Goal: Task Accomplishment & Management: Use online tool/utility

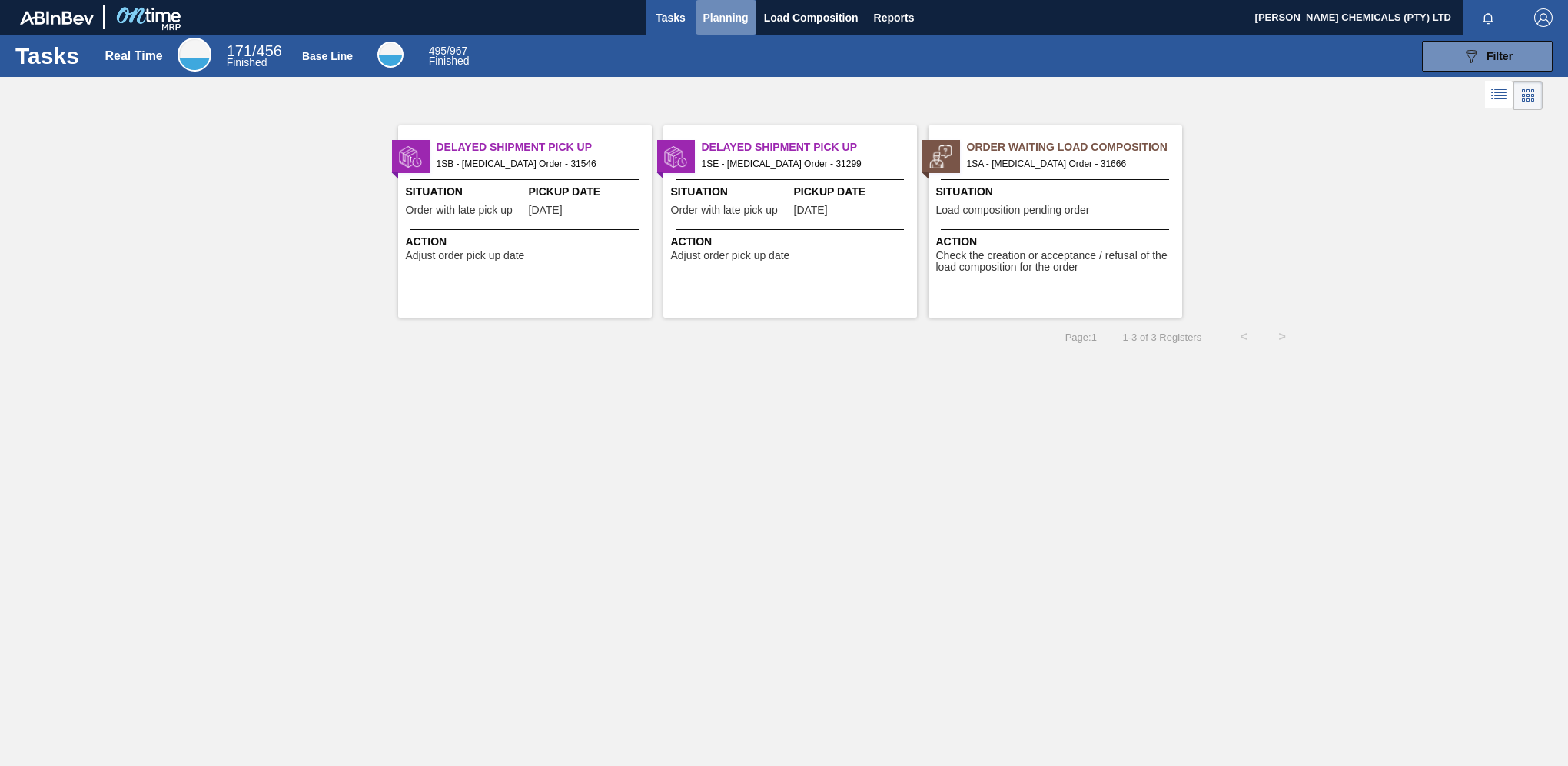
click at [739, 22] on span "Planning" at bounding box center [725, 18] width 46 height 19
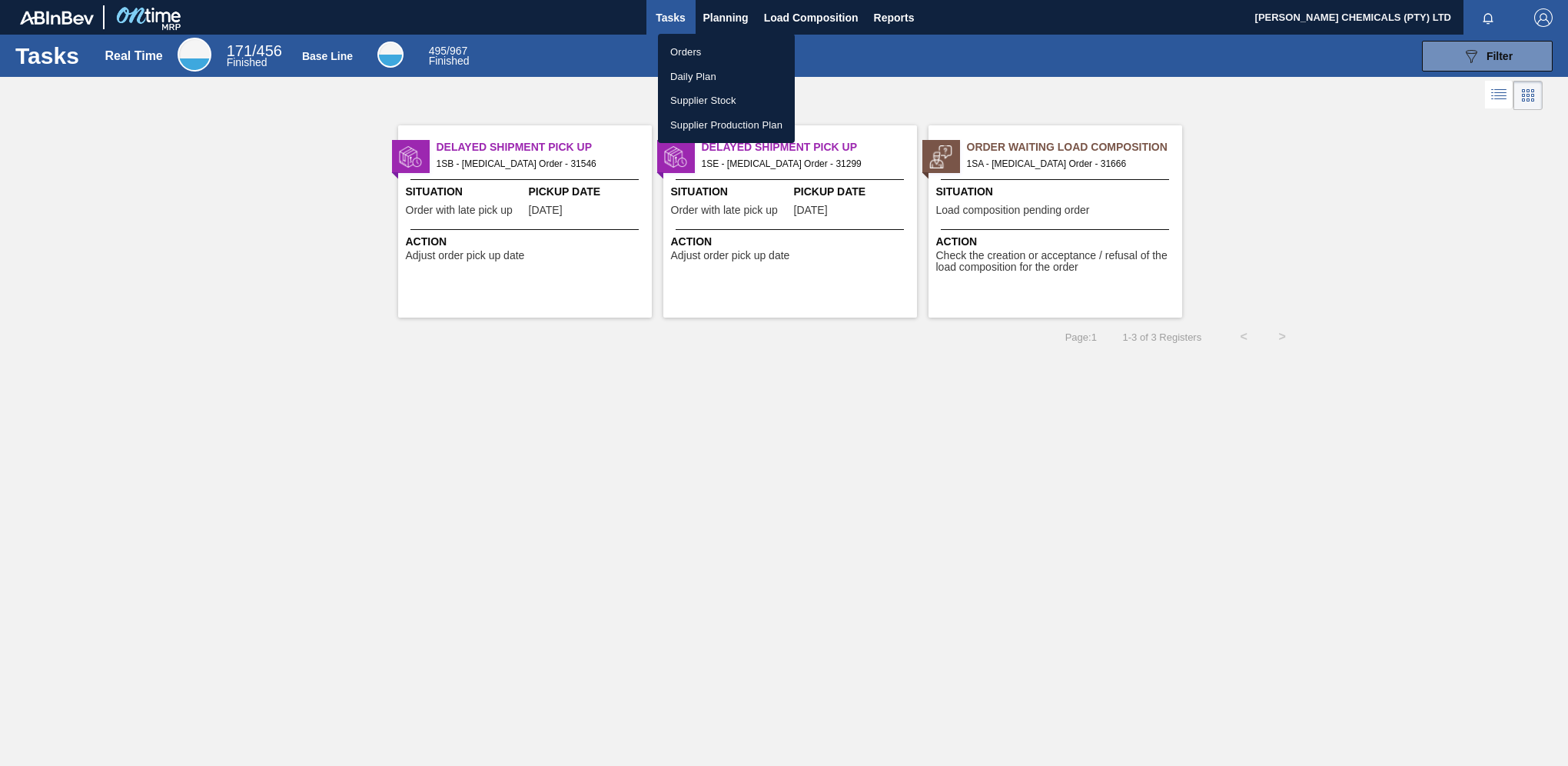
click at [684, 47] on li "Orders" at bounding box center [726, 53] width 137 height 25
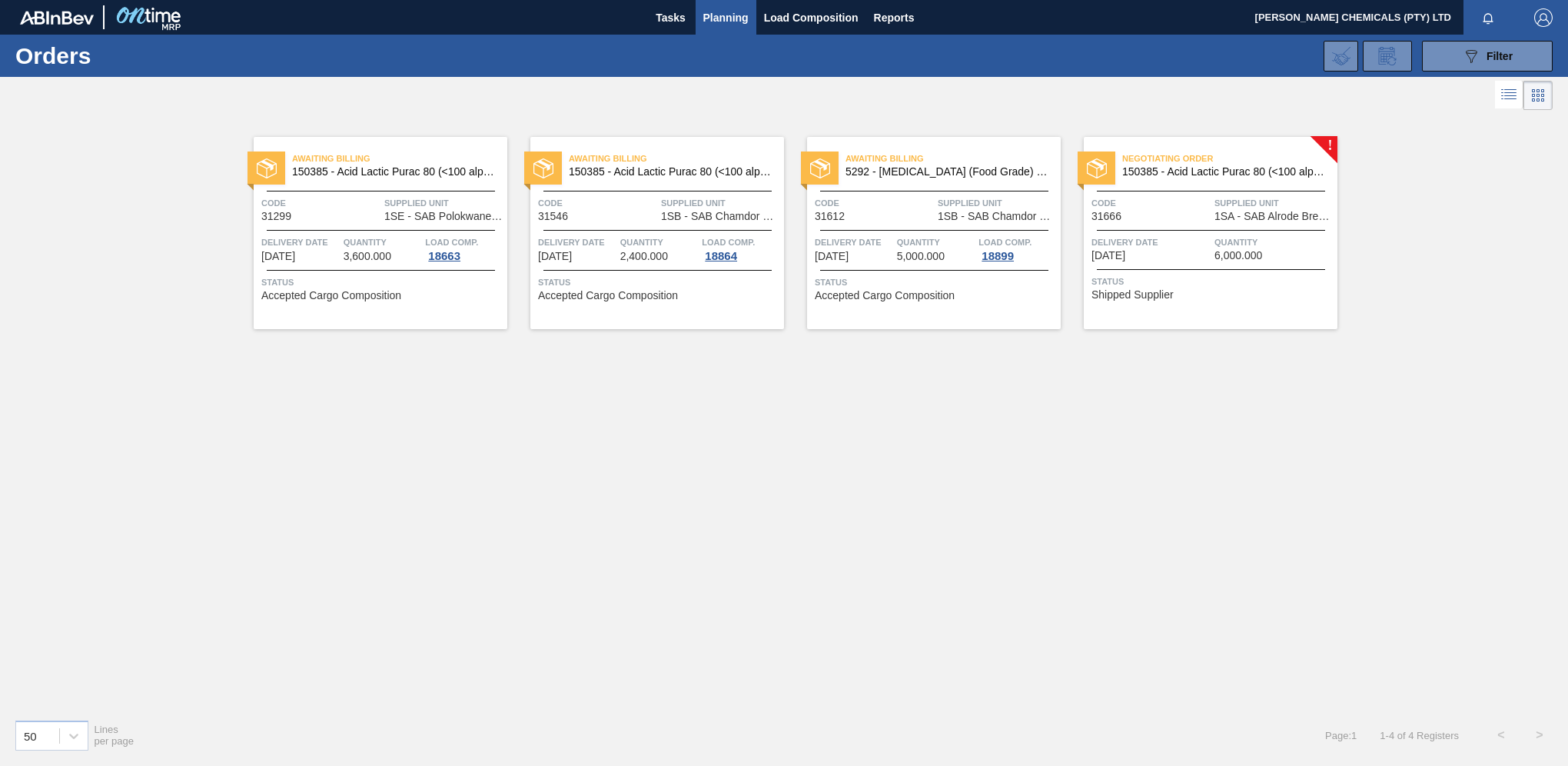
click at [1310, 197] on span "Supplied Unit" at bounding box center [1274, 203] width 119 height 16
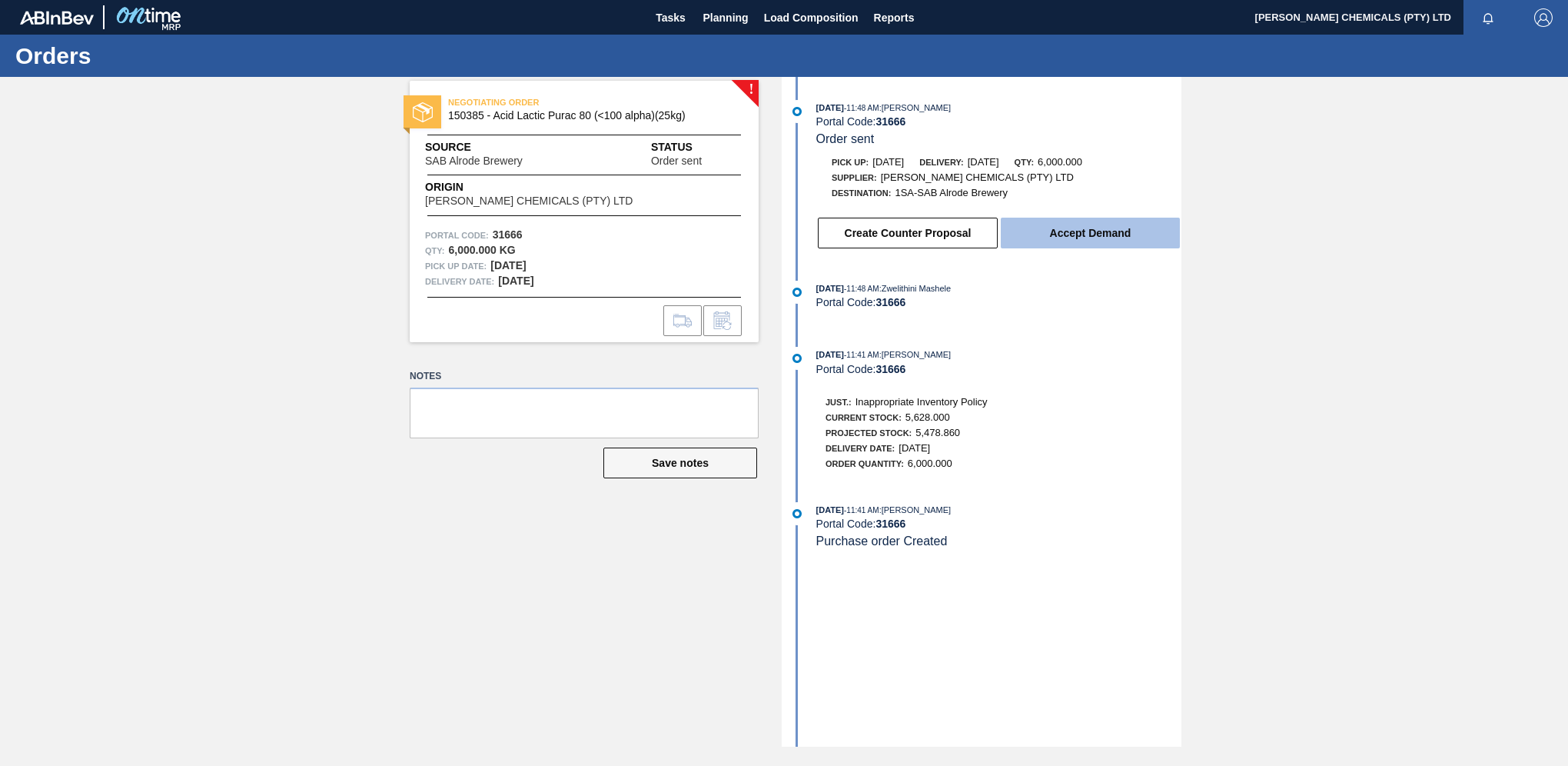
click at [1067, 240] on button "Accept Demand" at bounding box center [1090, 233] width 179 height 31
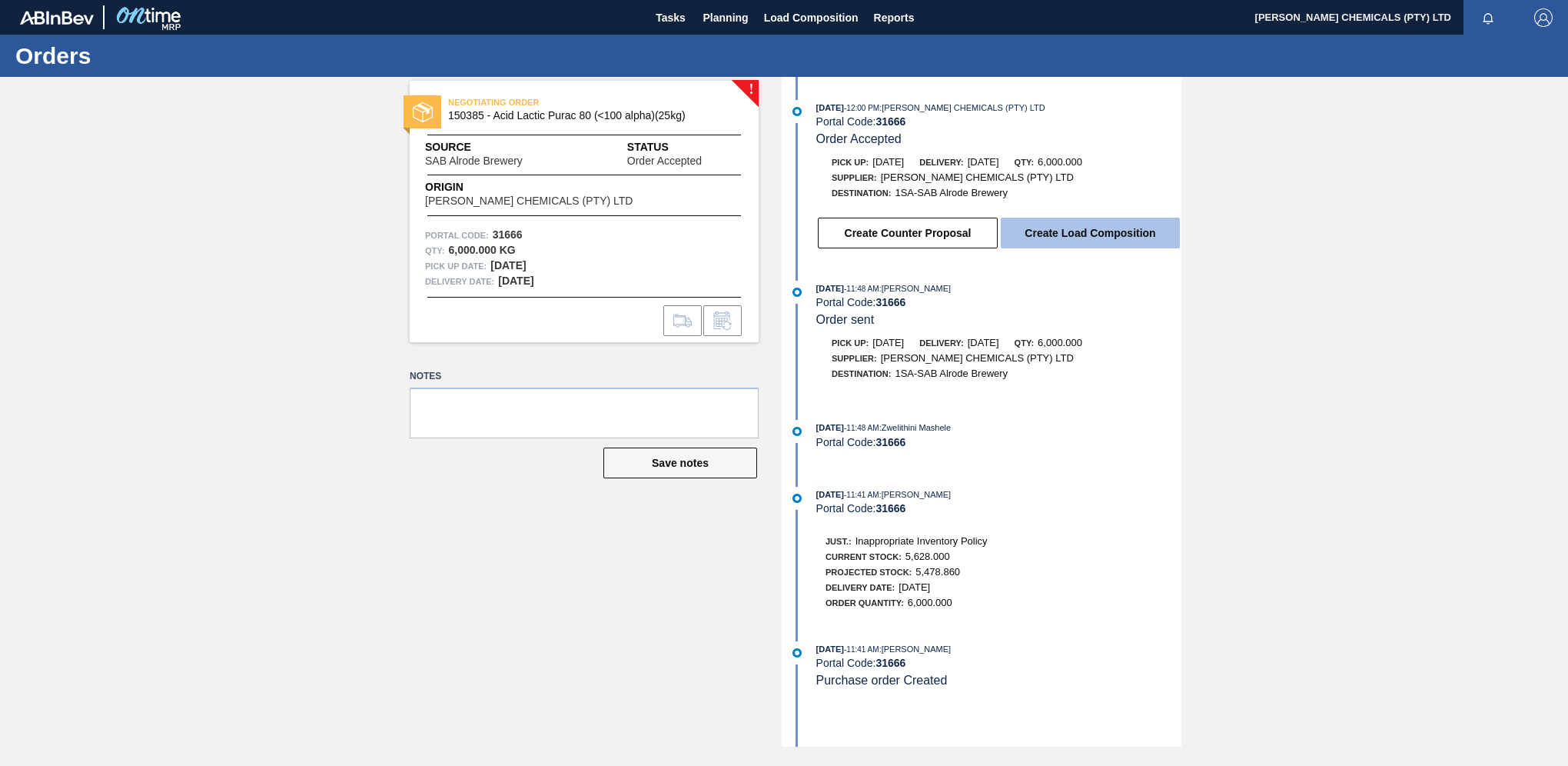
click at [1082, 242] on button "Create Load Composition" at bounding box center [1090, 233] width 179 height 31
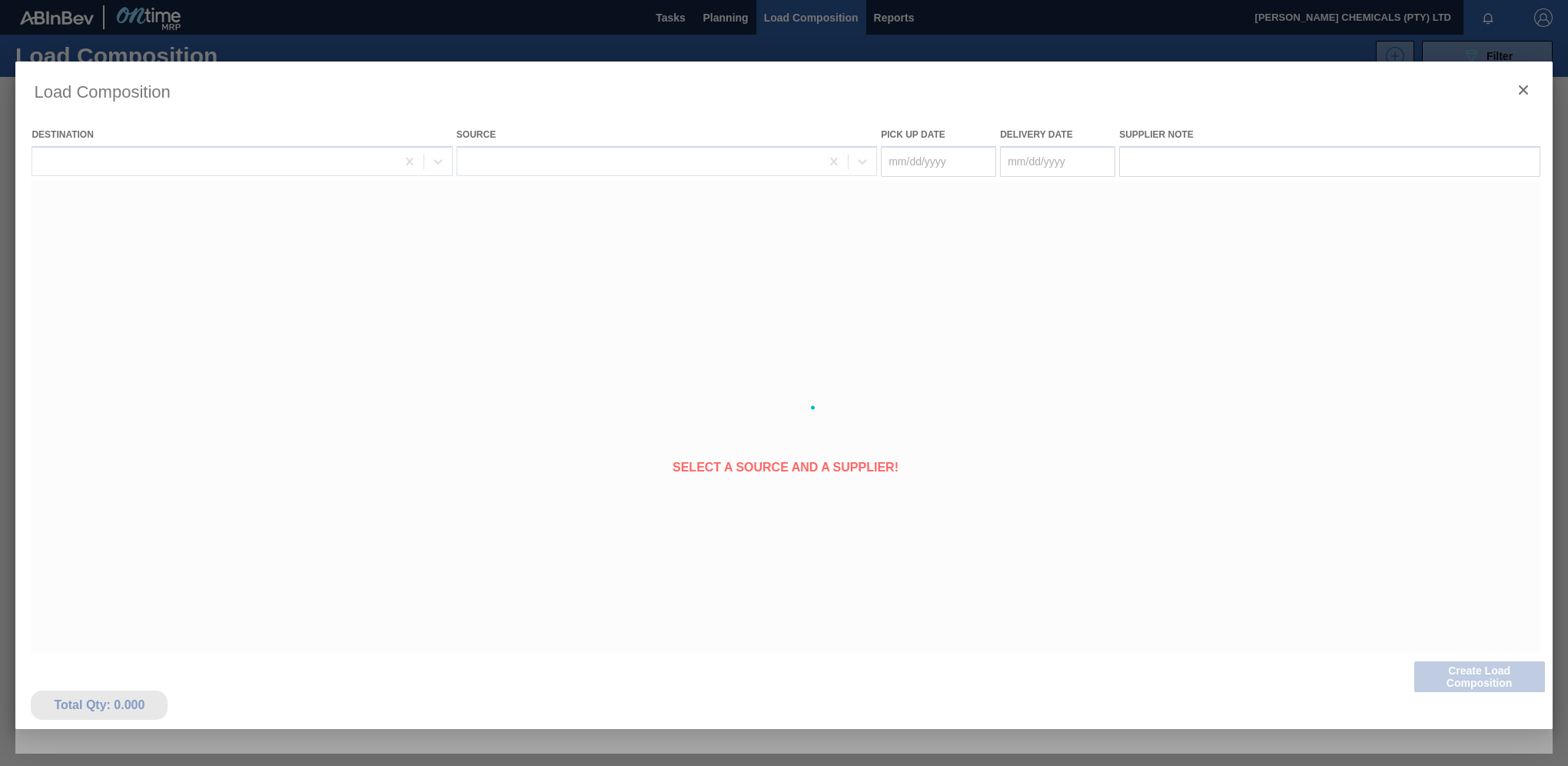
type Date "[DATE]"
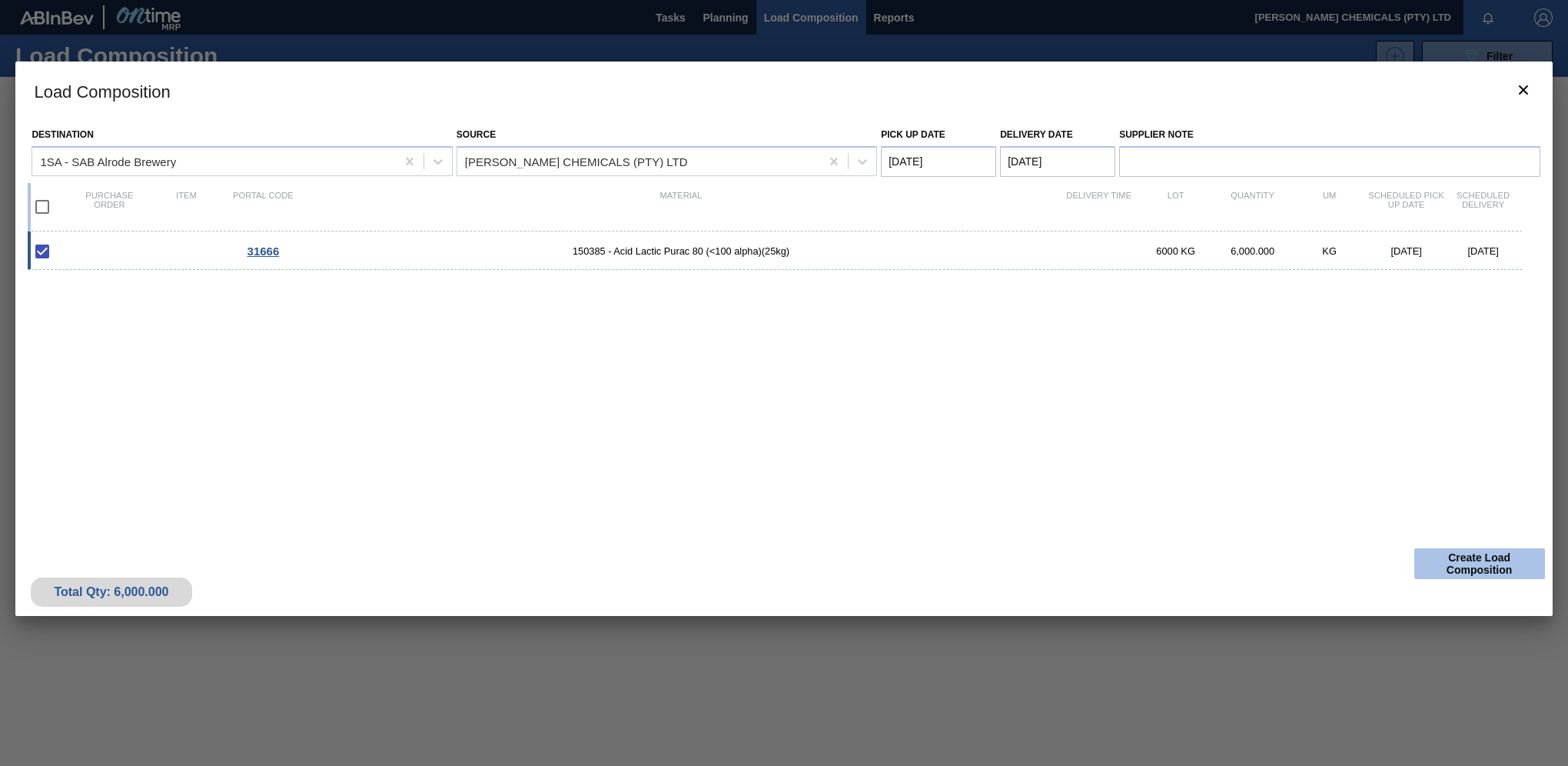
click at [1473, 563] on button "Create Load Composition" at bounding box center [1480, 564] width 131 height 31
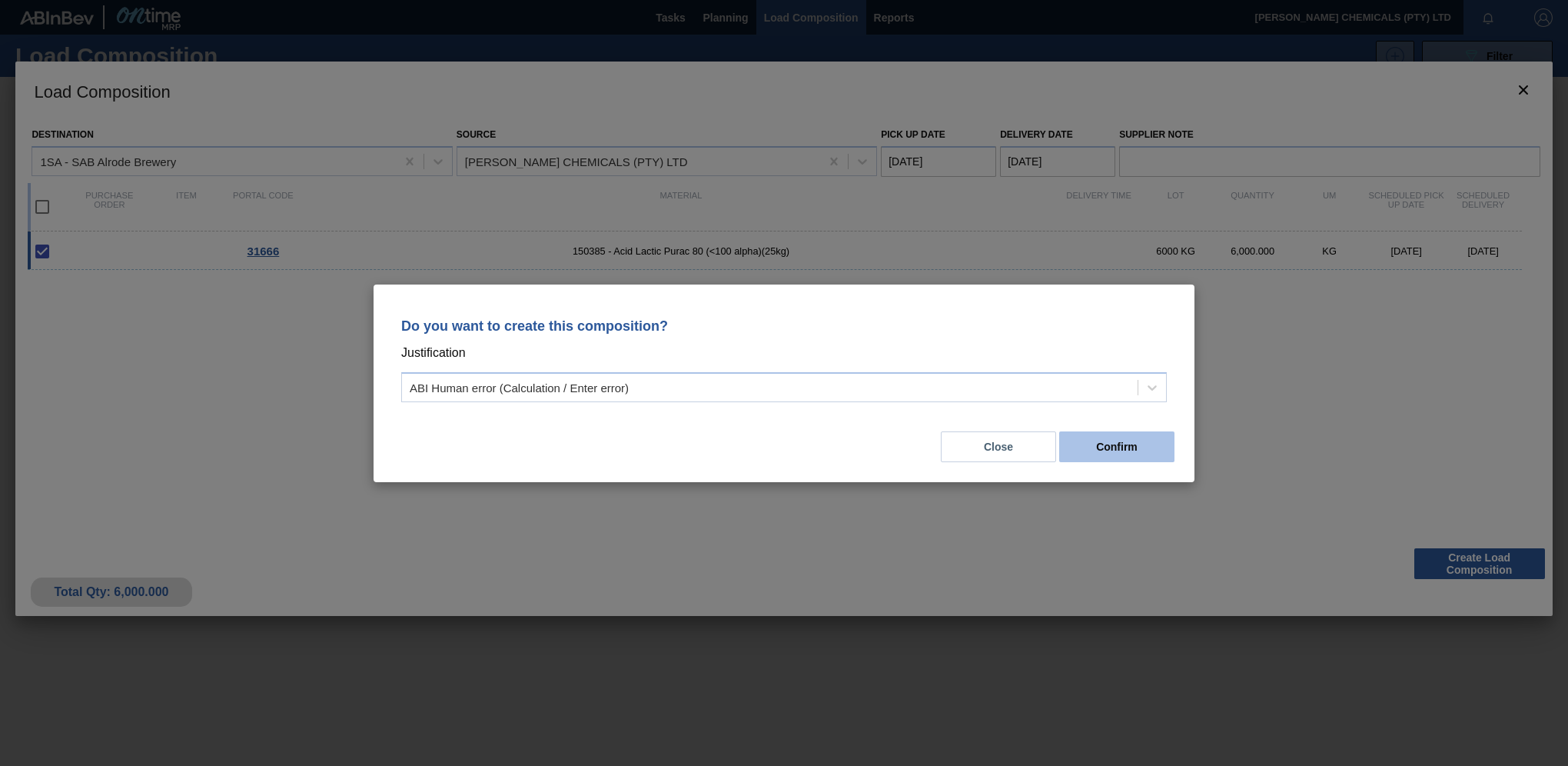
click at [1121, 437] on button "Confirm" at bounding box center [1117, 447] width 115 height 31
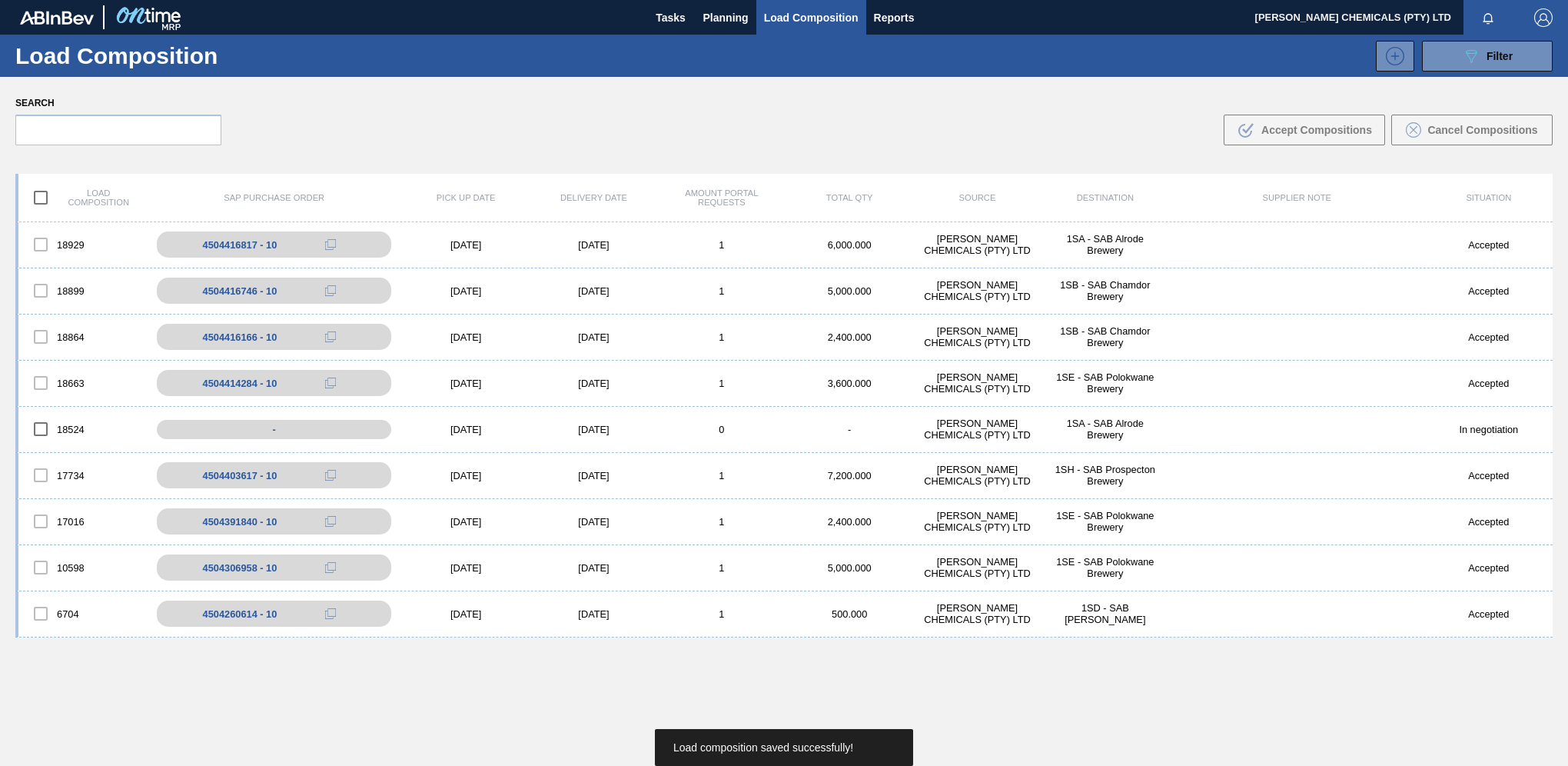
click at [643, 115] on div "Search .b{fill:var(--color-action-default)} Accept Compositions Cancel Composit…" at bounding box center [784, 119] width 1568 height 84
